Goal: Find specific page/section: Find specific page/section

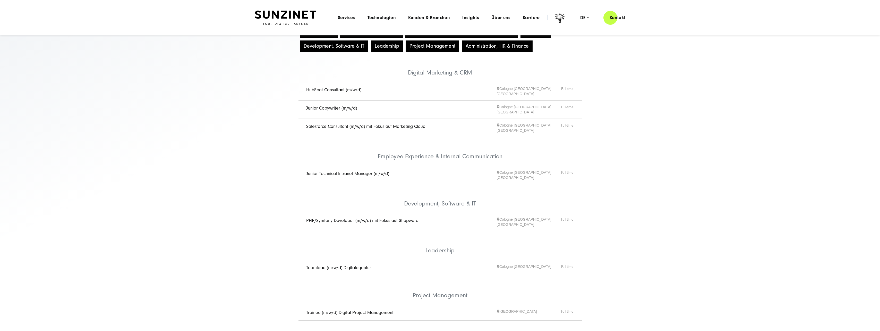
scroll to position [26, 0]
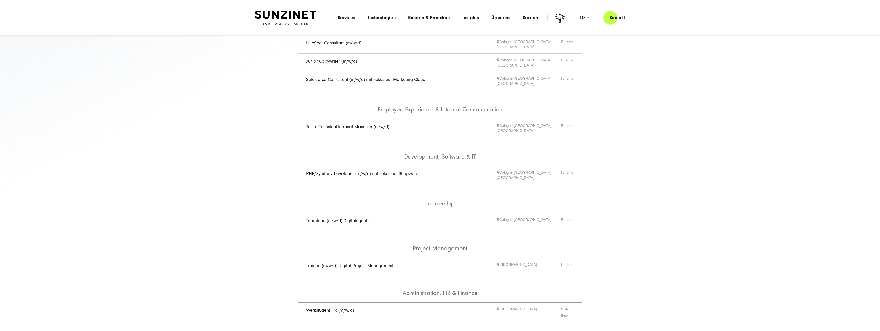
scroll to position [52, 0]
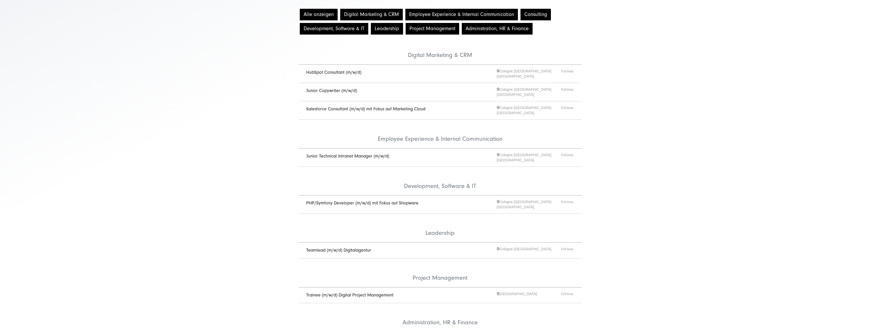
scroll to position [155, 0]
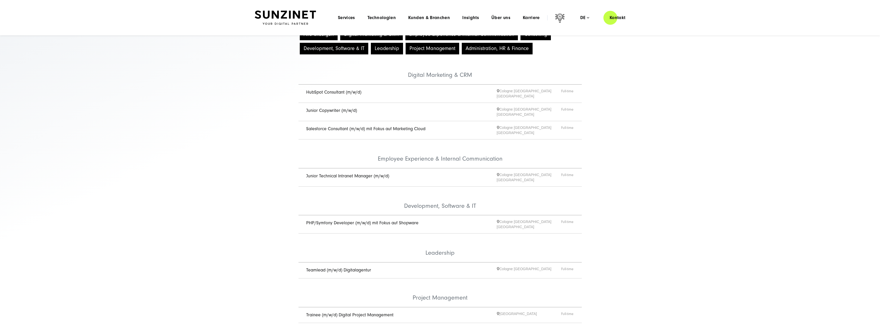
scroll to position [52, 0]
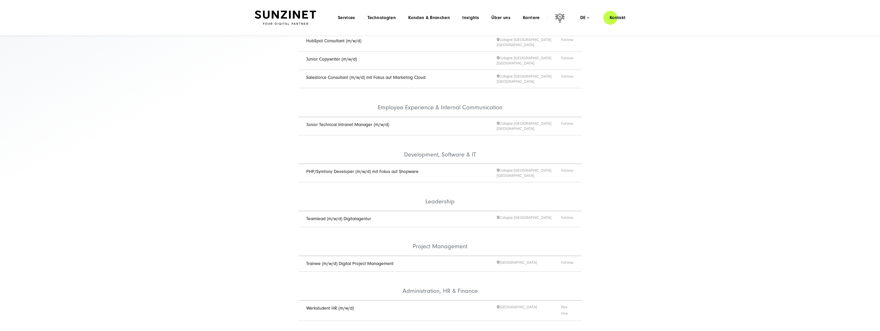
scroll to position [52, 0]
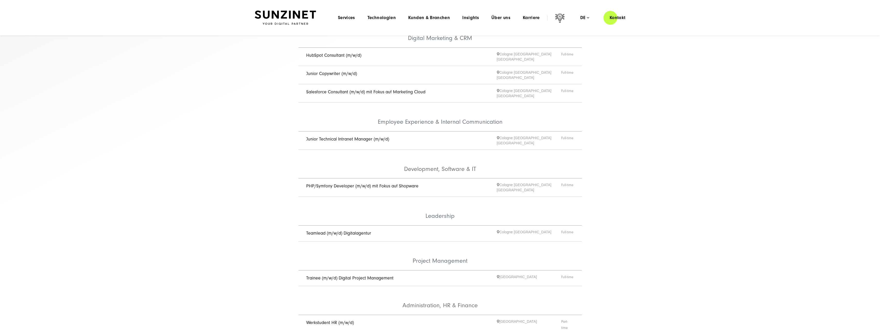
scroll to position [52, 0]
